Goal: Information Seeking & Learning: Check status

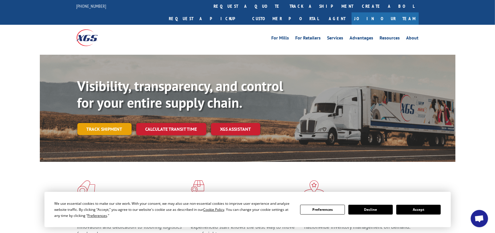
click at [108, 123] on link "Track shipment" at bounding box center [104, 129] width 54 height 12
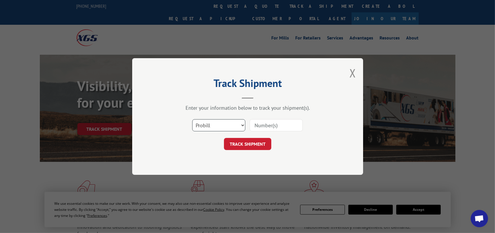
drag, startPoint x: 270, startPoint y: 124, endPoint x: 243, endPoint y: 124, distance: 27.4
click at [243, 124] on select "Select category... Probill BOL PO" at bounding box center [218, 125] width 53 height 12
select select "bol"
click at [192, 119] on select "Select category... Probill BOL PO" at bounding box center [218, 125] width 53 height 12
click at [262, 124] on input at bounding box center [276, 125] width 53 height 12
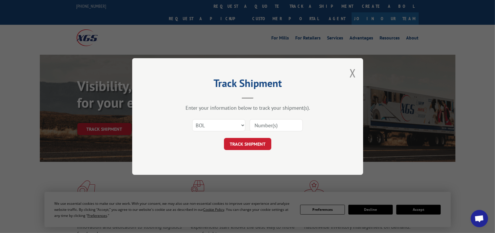
paste input "03015132124624778"
type input "03015132124624778"
click at [250, 144] on button "TRACK SHIPMENT" at bounding box center [247, 144] width 47 height 12
